Goal: Information Seeking & Learning: Learn about a topic

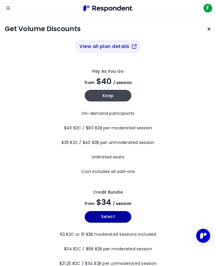
click at [116, 45] on button "View all plan details" at bounding box center [107, 47] width 67 height 14
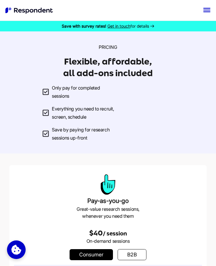
click at [152, 25] on icon at bounding box center [152, 26] width 4 height 3
click at [209, 10] on icon "menu" at bounding box center [206, 10] width 6 height 0
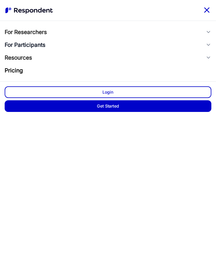
click at [42, 44] on div "For participants" at bounding box center [25, 45] width 41 height 6
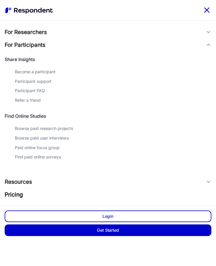
click at [47, 71] on div "Become a participant" at bounding box center [35, 72] width 41 height 6
